Goal: Navigation & Orientation: Find specific page/section

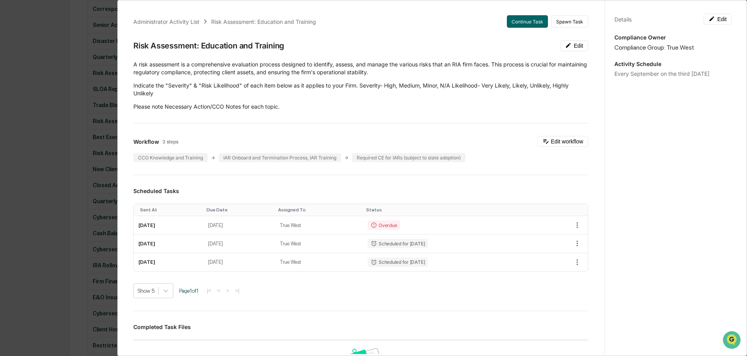
click at [148, 23] on div "Administrator Activity List" at bounding box center [166, 21] width 66 height 7
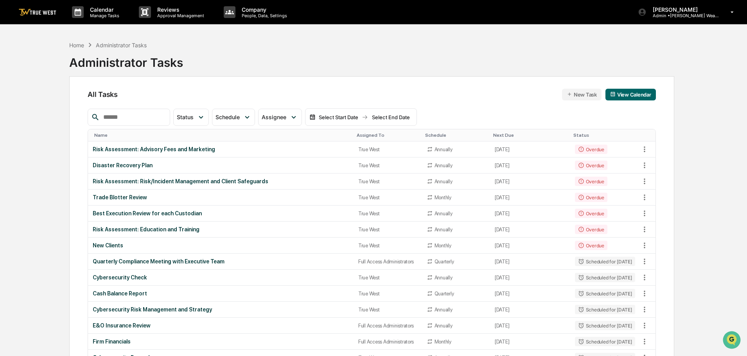
click at [103, 11] on p "Calendar" at bounding box center [104, 9] width 40 height 7
click at [77, 43] on div "Home" at bounding box center [76, 45] width 15 height 7
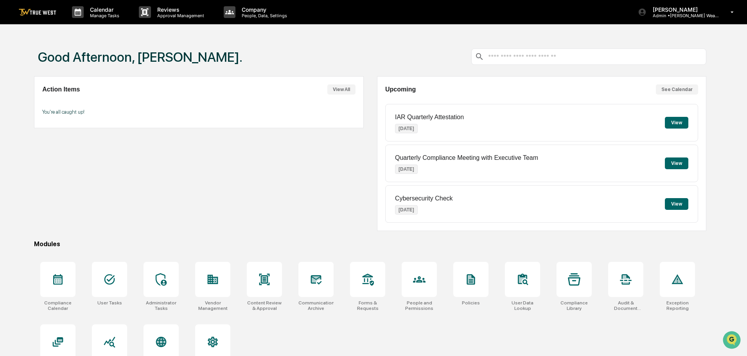
click at [179, 11] on p "Reviews" at bounding box center [179, 9] width 57 height 7
click at [250, 13] on p "People, Data, Settings" at bounding box center [263, 15] width 56 height 5
